Goal: Task Accomplishment & Management: Use online tool/utility

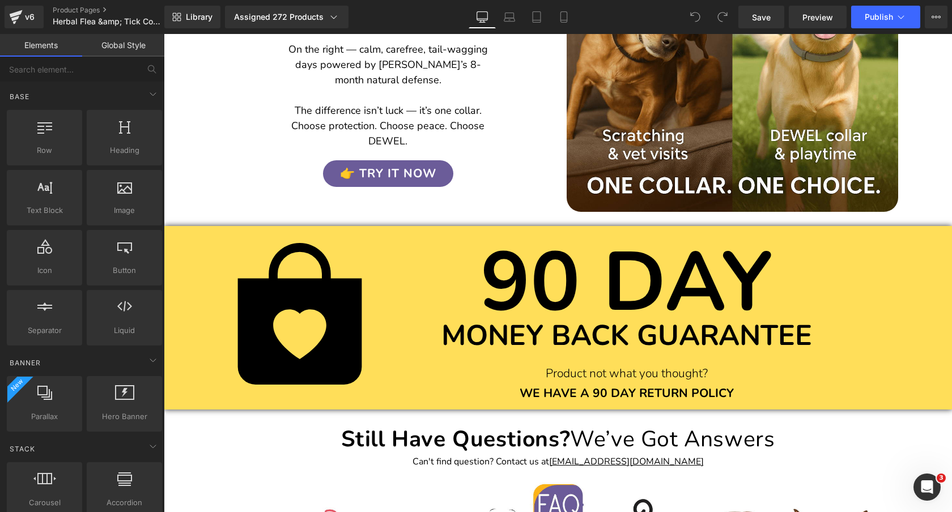
scroll to position [4147, 0]
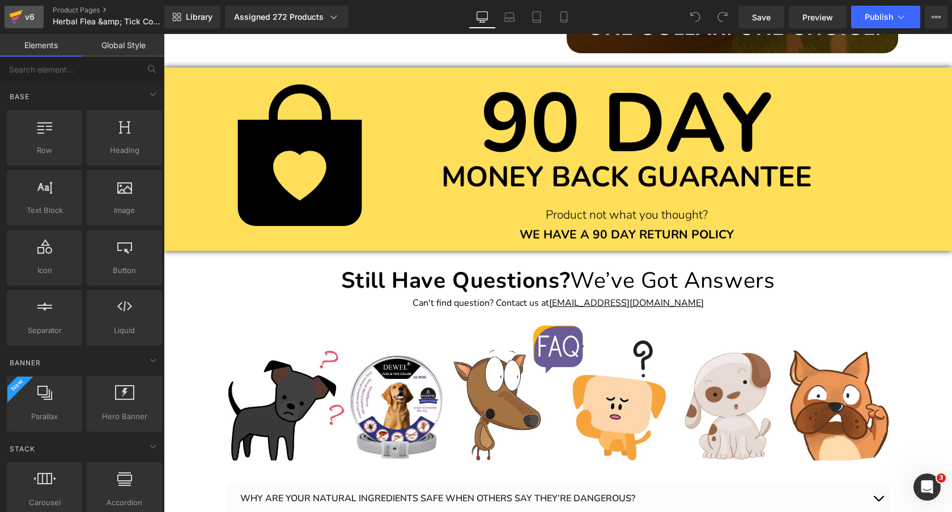
click at [19, 11] on icon at bounding box center [16, 13] width 13 height 7
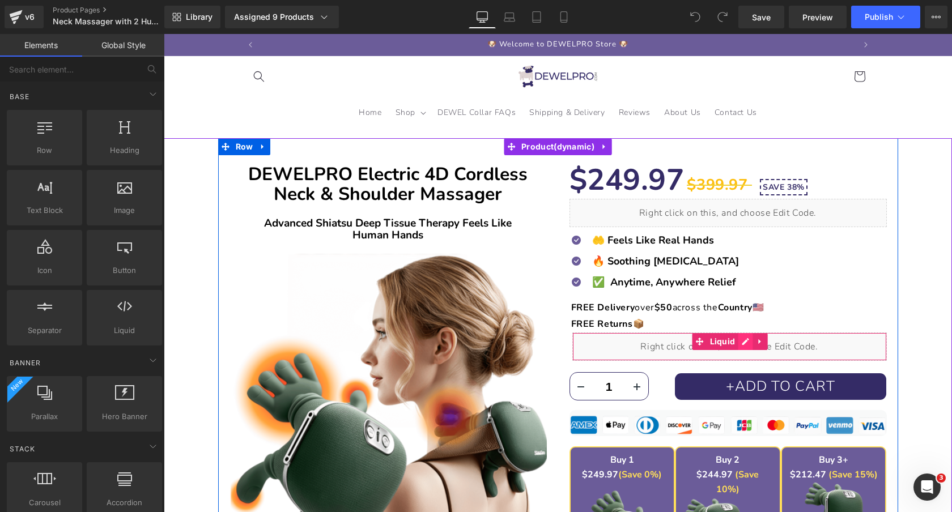
click at [744, 344] on div "Liquid" at bounding box center [729, 346] width 314 height 28
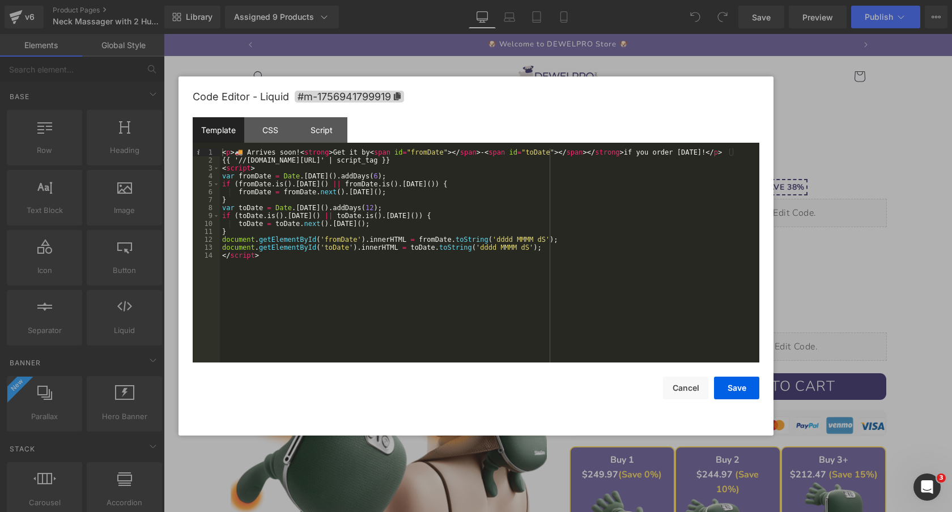
drag, startPoint x: 373, startPoint y: 178, endPoint x: 373, endPoint y: 185, distance: 6.8
click at [373, 178] on div "< p > 🚚 Arrives soon! < strong > Get it by < span id = "fromDate" > </ span > -…" at bounding box center [489, 263] width 539 height 230
click at [365, 208] on div "< p > 🚚 Arrives soon! < strong > Get it by < span id = "fromDate" > </ span > -…" at bounding box center [489, 263] width 539 height 230
click at [736, 390] on button "Save" at bounding box center [736, 388] width 45 height 23
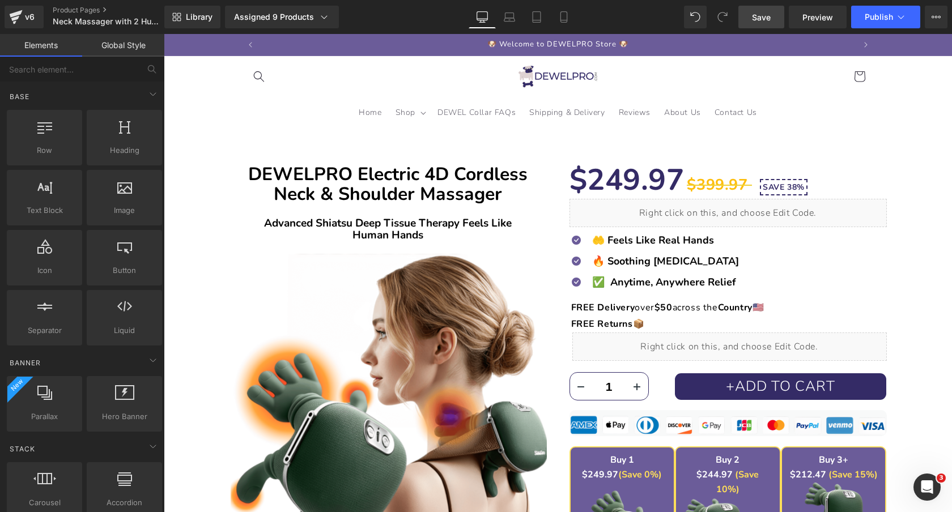
click at [759, 18] on span "Save" at bounding box center [761, 17] width 19 height 12
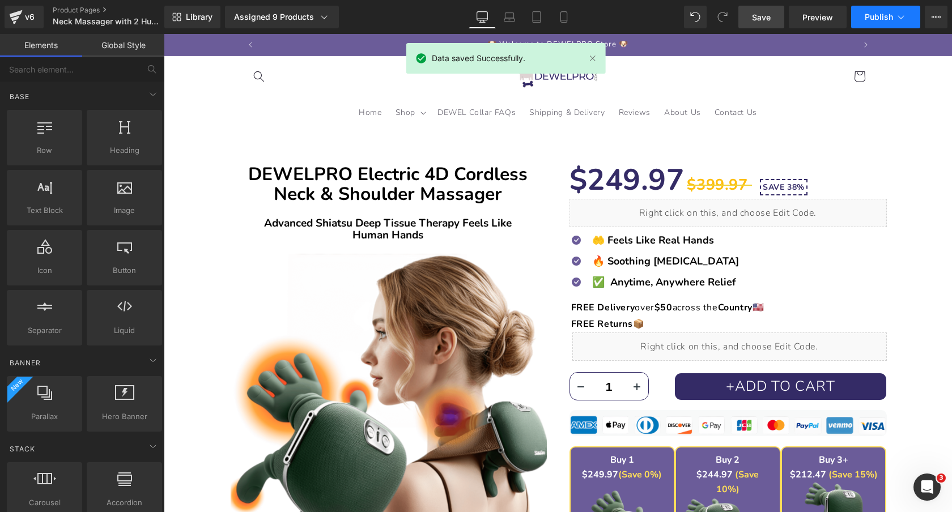
click at [886, 15] on span "Publish" at bounding box center [878, 16] width 28 height 9
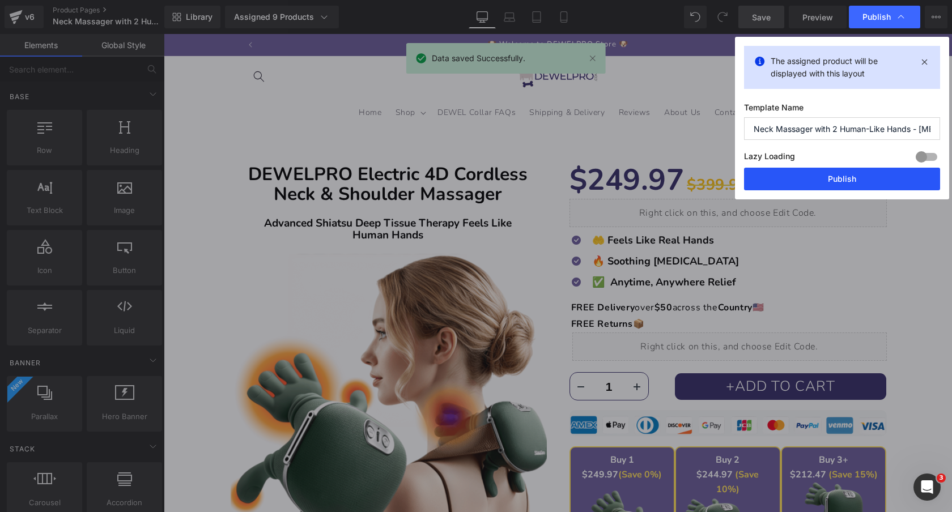
click at [828, 178] on button "Publish" at bounding box center [842, 179] width 196 height 23
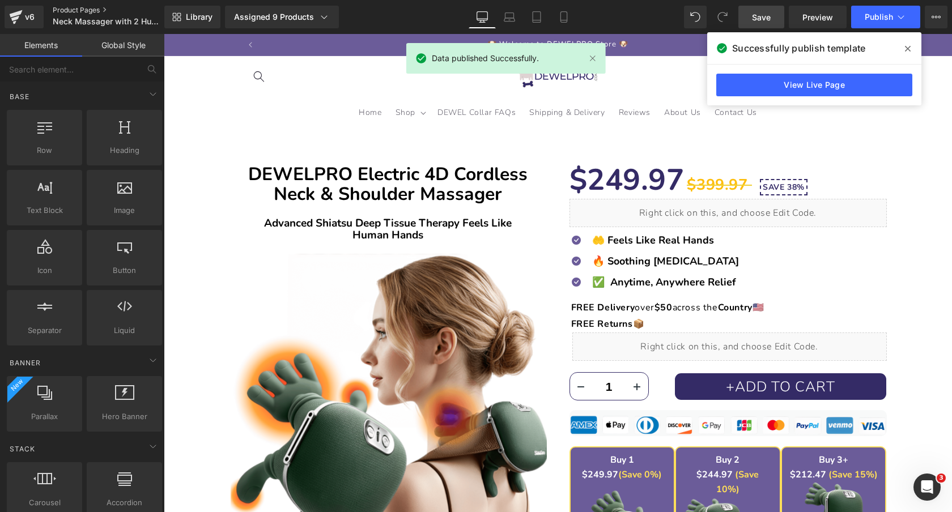
click at [78, 10] on link "Product Pages" at bounding box center [118, 10] width 130 height 9
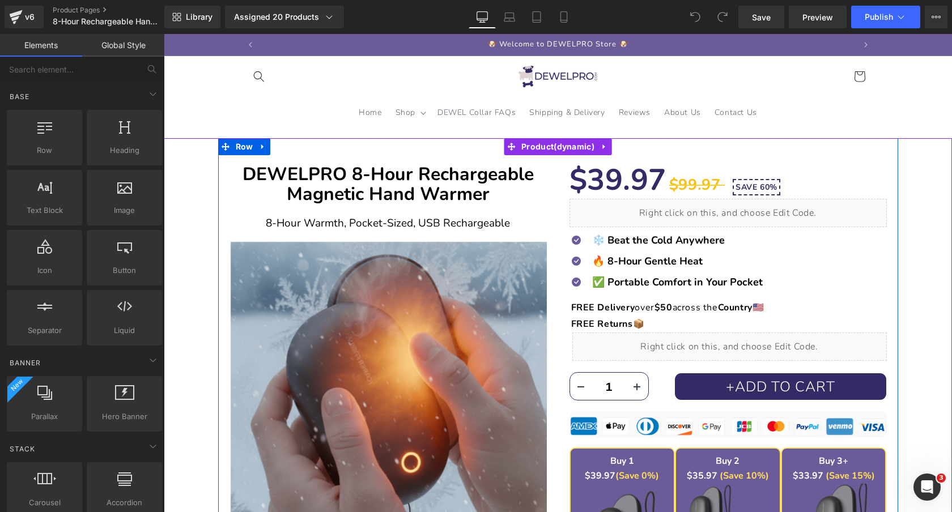
scroll to position [51, 0]
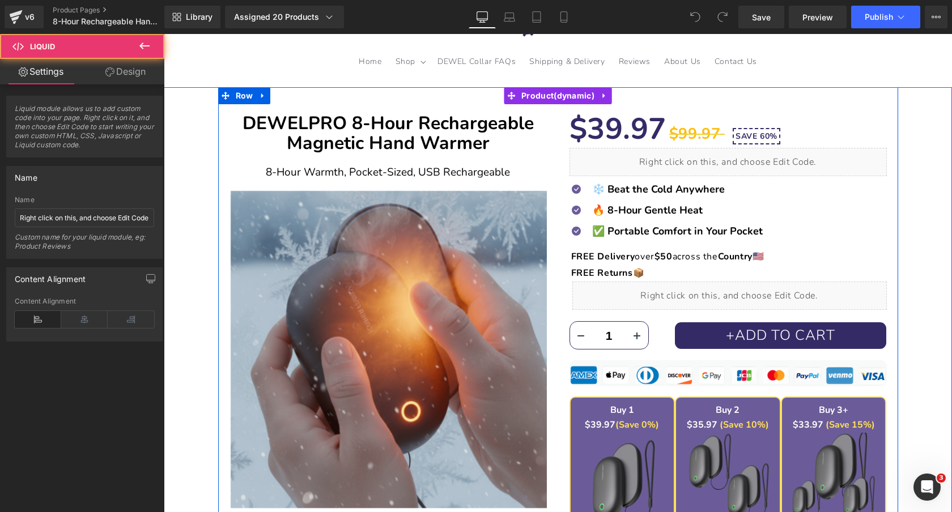
click at [721, 294] on div "Liquid" at bounding box center [729, 296] width 314 height 28
click at [740, 293] on div "Liquid" at bounding box center [729, 296] width 314 height 28
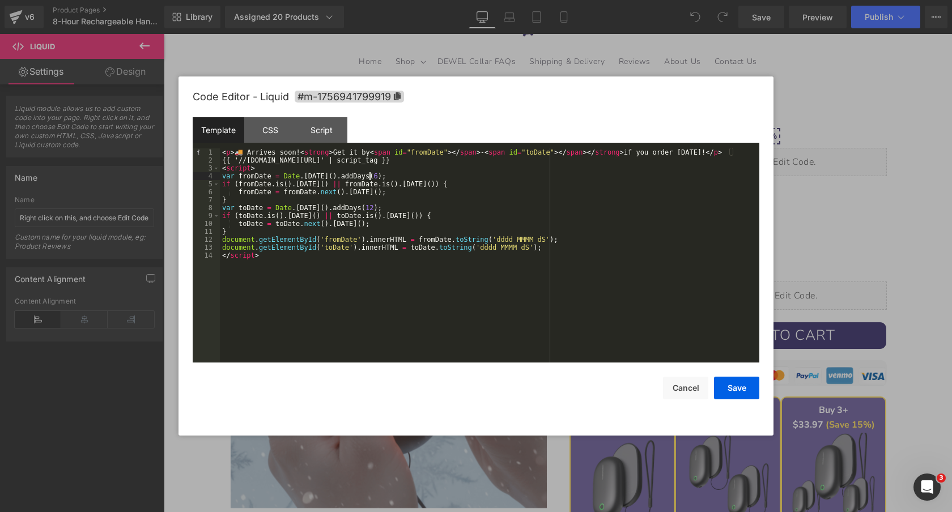
click at [371, 176] on div "< p > 🚚 Arrives soon! < strong > Get it by < span id = "fromDate" > </ span > -…" at bounding box center [489, 263] width 539 height 230
click at [368, 210] on div "< p > 🚚 Arrives soon! < strong > Get it by < span id = "fromDate" > </ span > -…" at bounding box center [489, 263] width 539 height 230
click at [743, 392] on button "Save" at bounding box center [736, 388] width 45 height 23
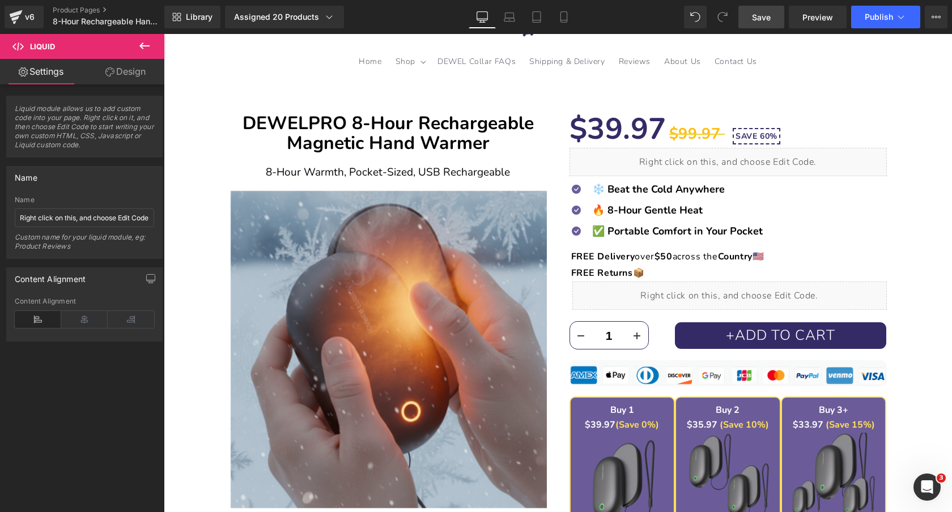
click at [760, 18] on span "Save" at bounding box center [761, 17] width 19 height 12
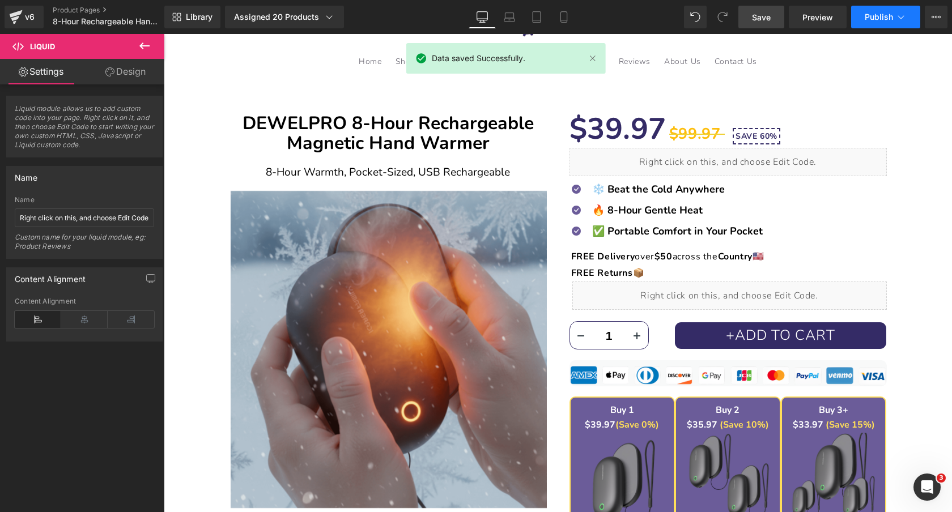
click at [884, 25] on button "Publish" at bounding box center [885, 17] width 69 height 23
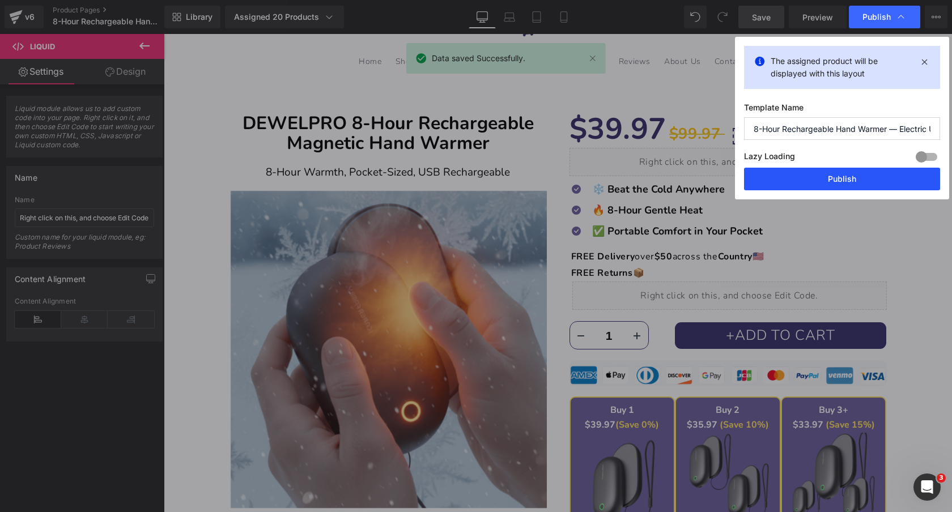
click at [787, 180] on button "Publish" at bounding box center [842, 179] width 196 height 23
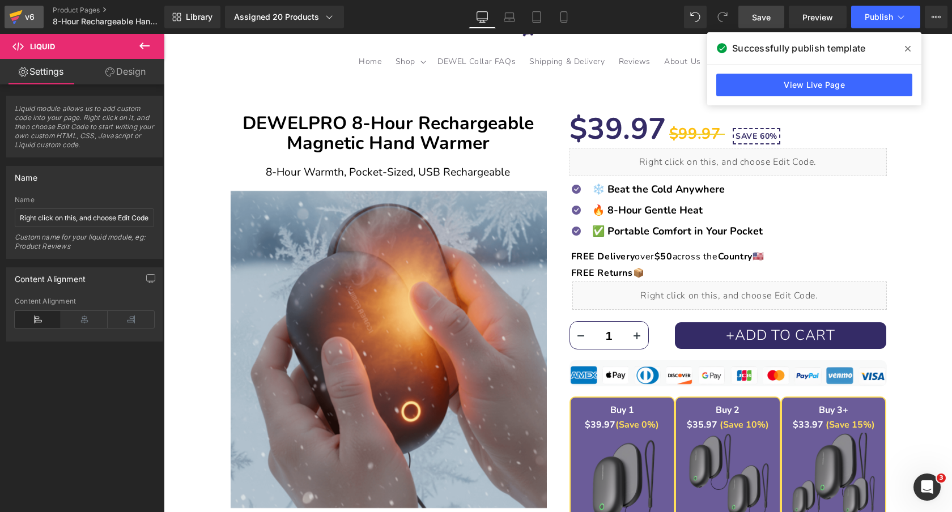
click at [16, 15] on icon at bounding box center [16, 13] width 13 height 7
